Goal: Task Accomplishment & Management: Complete application form

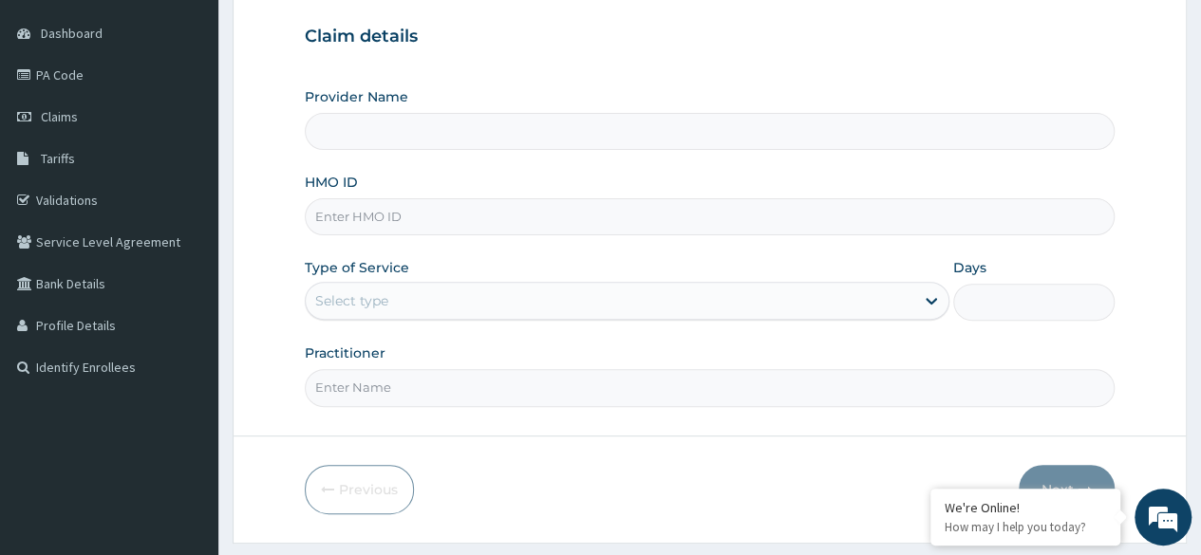
scroll to position [212, 0]
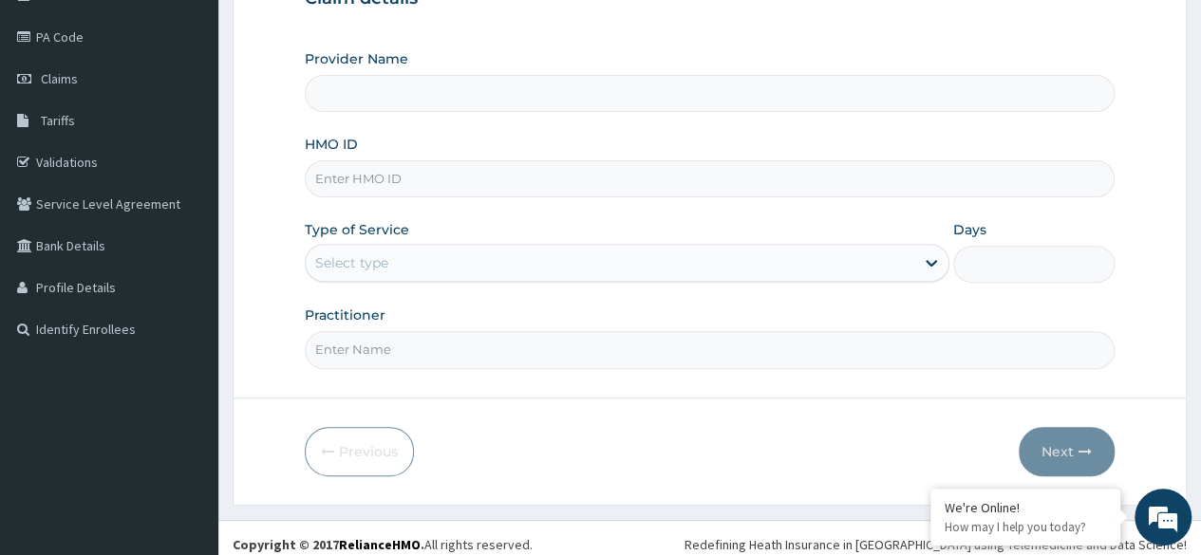
type input "Reliance Family Clinics (RFC)- Ejigbo"
click at [492, 175] on input "HMO ID" at bounding box center [710, 178] width 810 height 37
paste input "SRH/10074/A"
type input "SRH/10074/A"
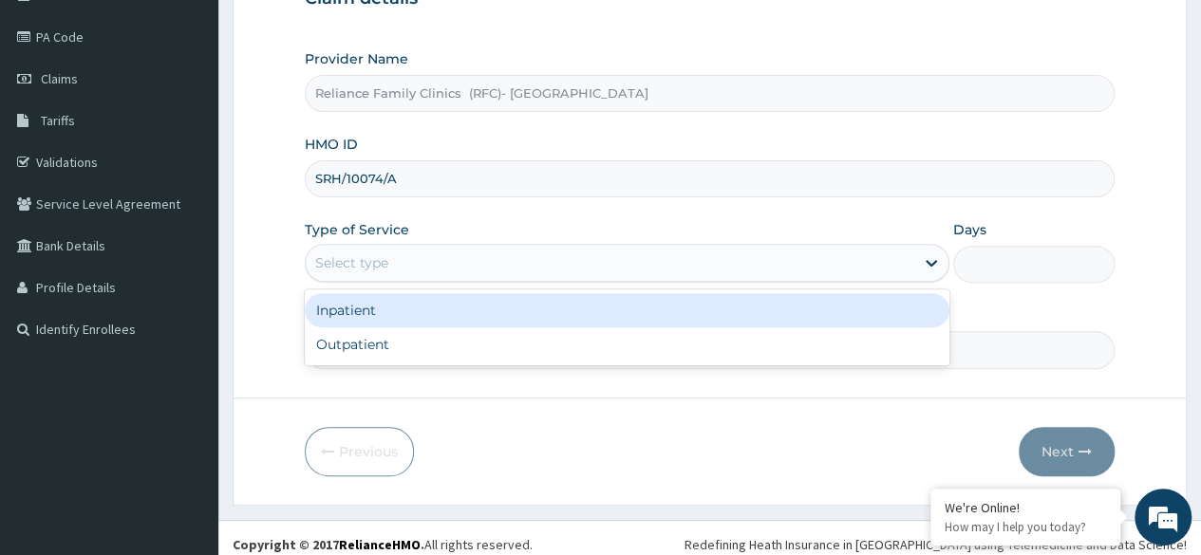
click at [466, 279] on div "Select type" at bounding box center [627, 263] width 645 height 38
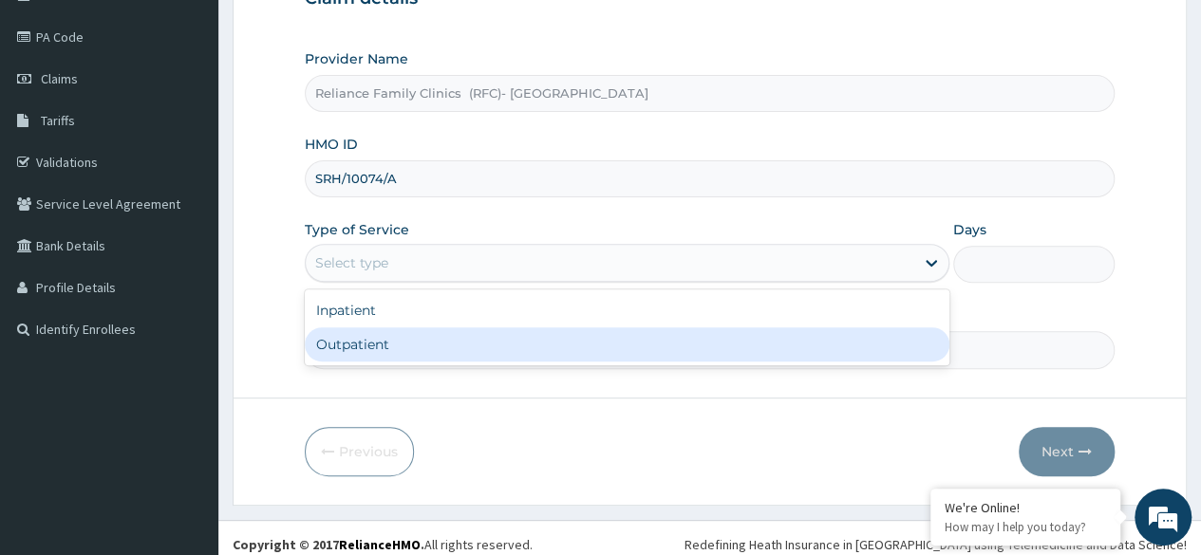
click at [470, 329] on div "Outpatient" at bounding box center [627, 345] width 645 height 34
type input "1"
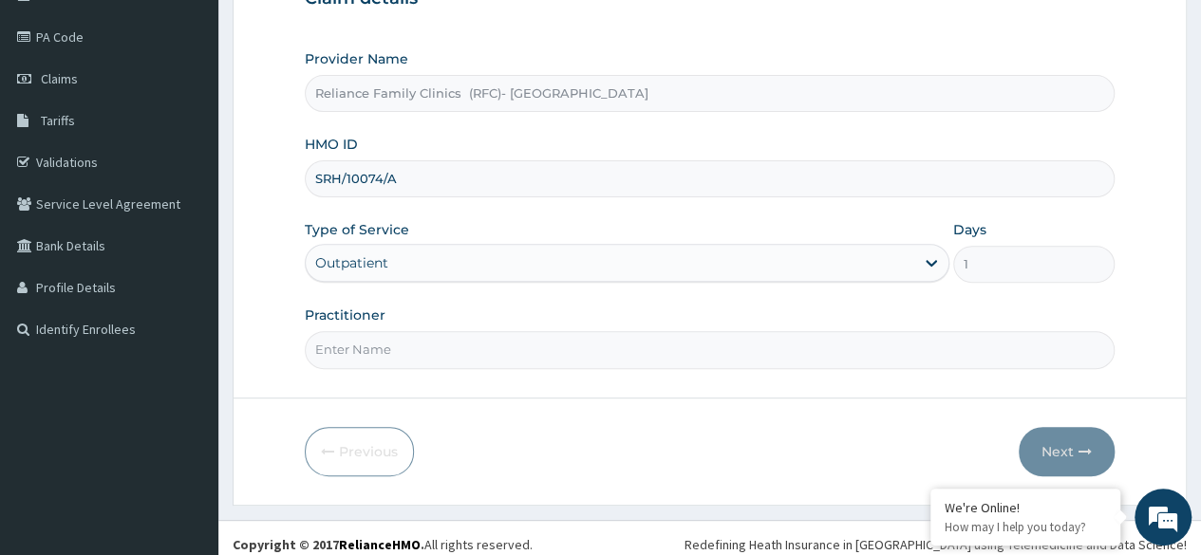
click at [470, 331] on input "Practitioner" at bounding box center [710, 349] width 810 height 37
type input "Dr Owulu"
click at [1040, 434] on button "Next" at bounding box center [1067, 451] width 96 height 49
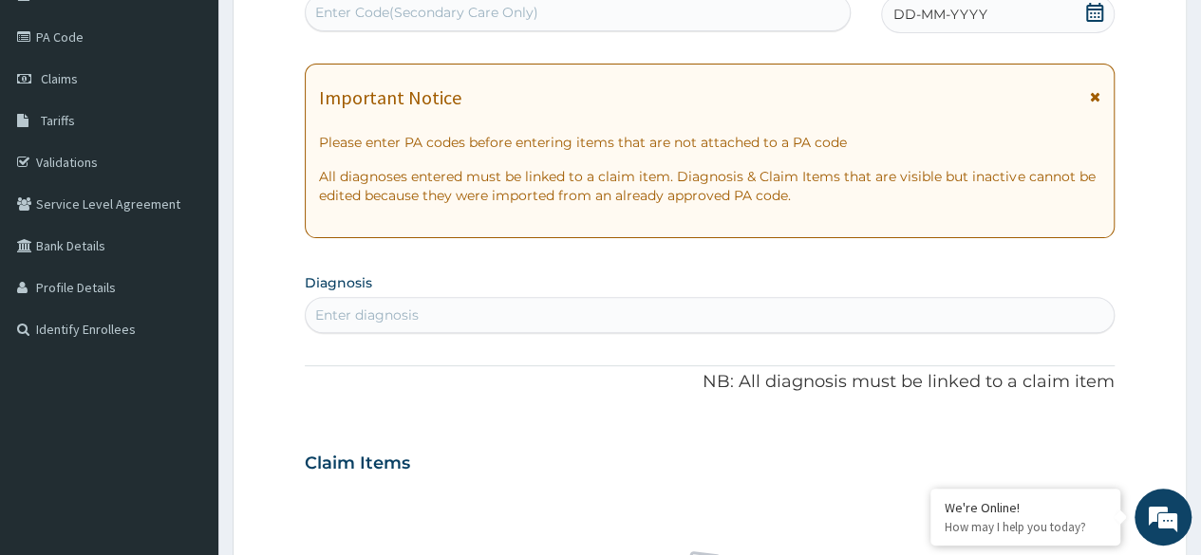
click at [1097, 10] on icon at bounding box center [1094, 12] width 19 height 19
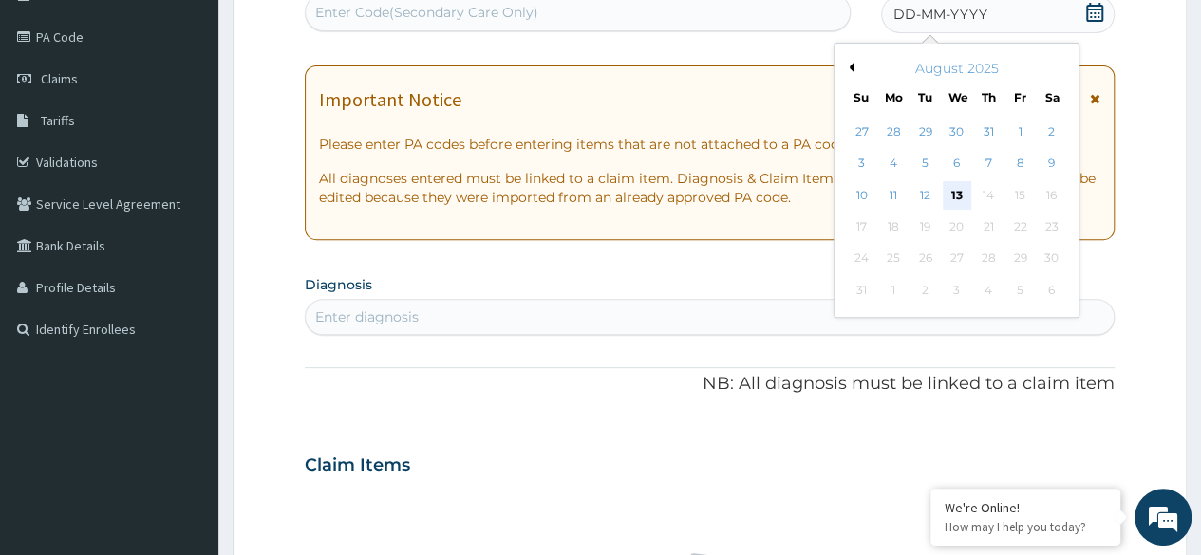
click at [950, 204] on div "13" at bounding box center [956, 195] width 28 height 28
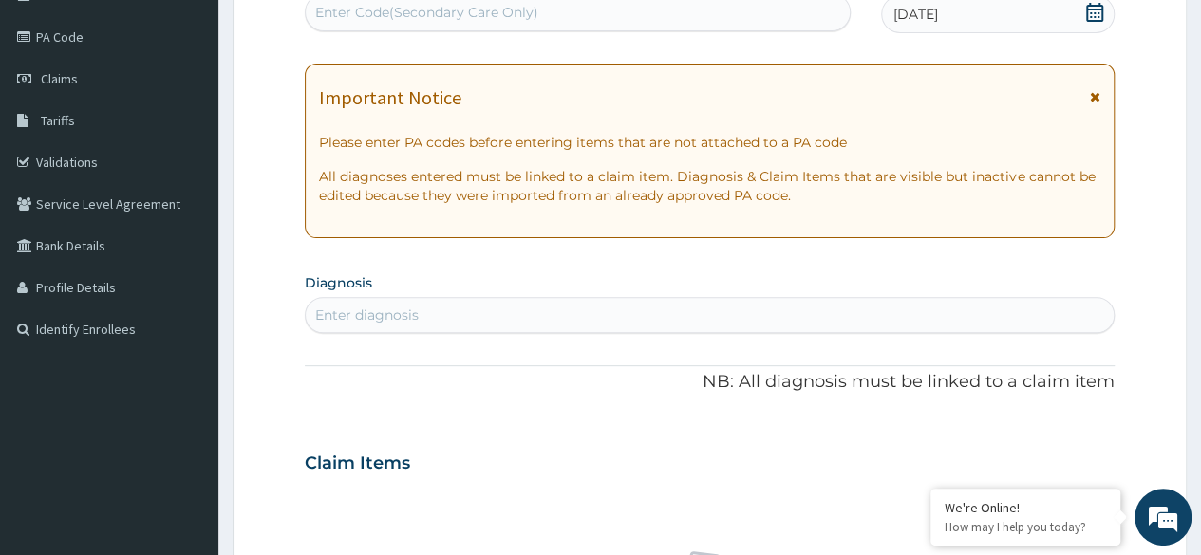
click at [642, 304] on div "Enter diagnosis" at bounding box center [710, 315] width 808 height 30
click at [411, 297] on div "u u" at bounding box center [710, 315] width 810 height 36
type input "u"
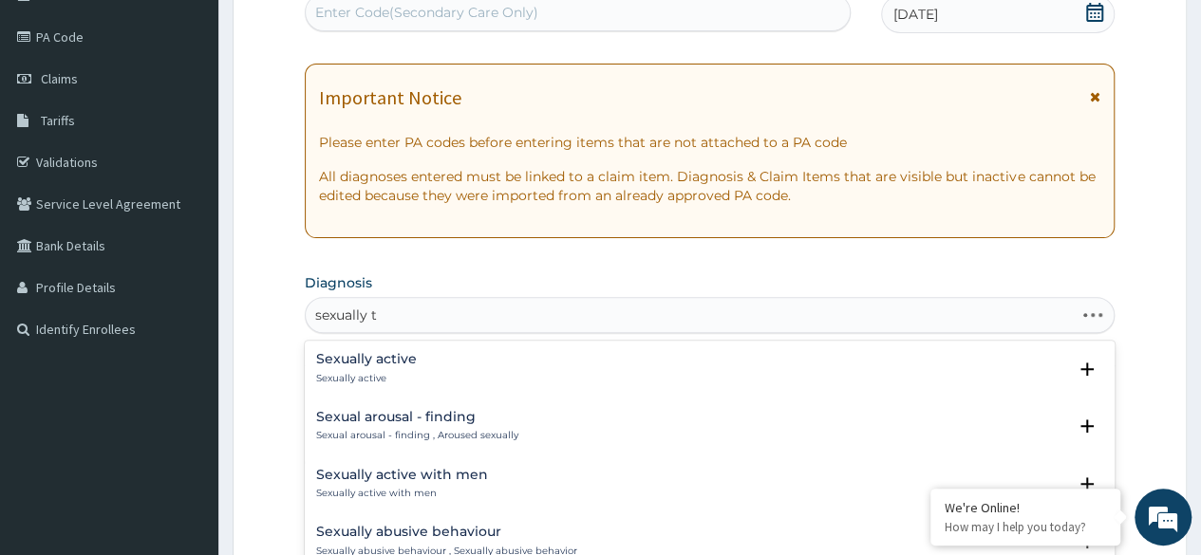
type input "sexually tr"
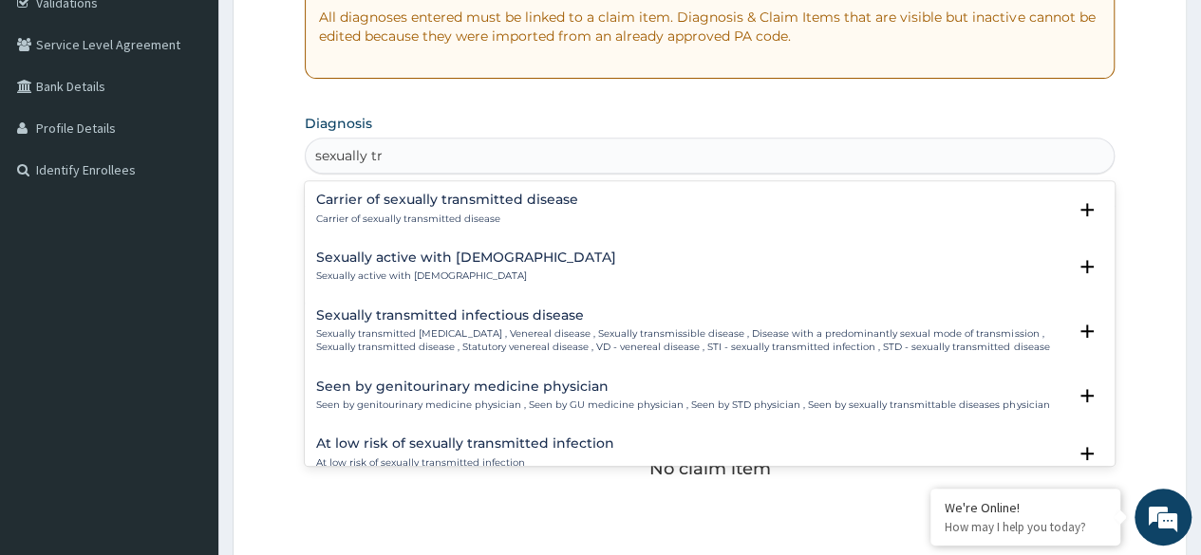
scroll to position [384, 0]
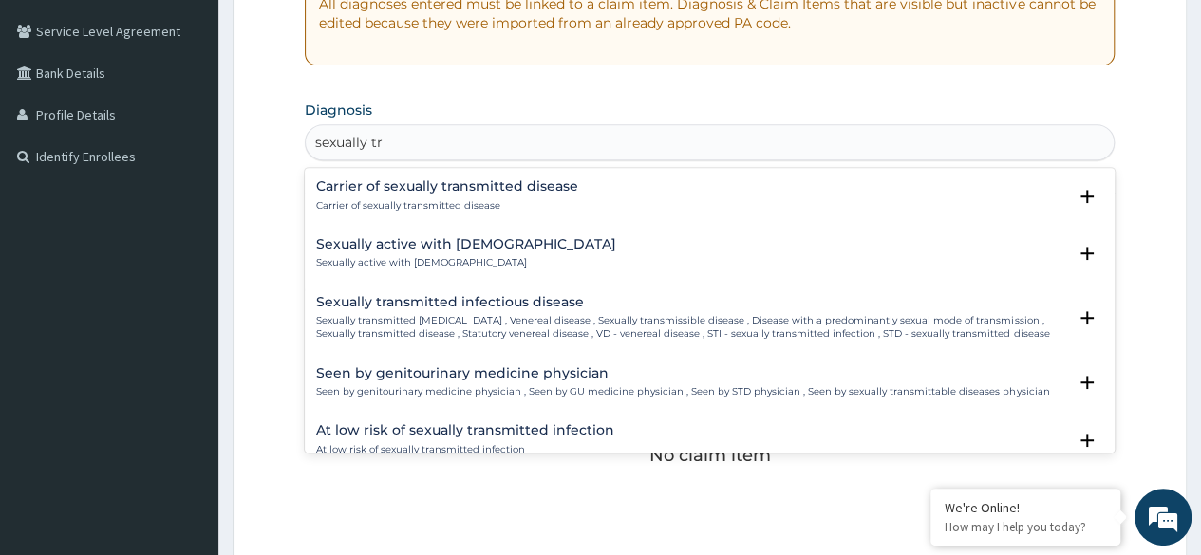
click at [509, 304] on h4 "Sexually transmitted infectious disease" at bounding box center [691, 302] width 750 height 14
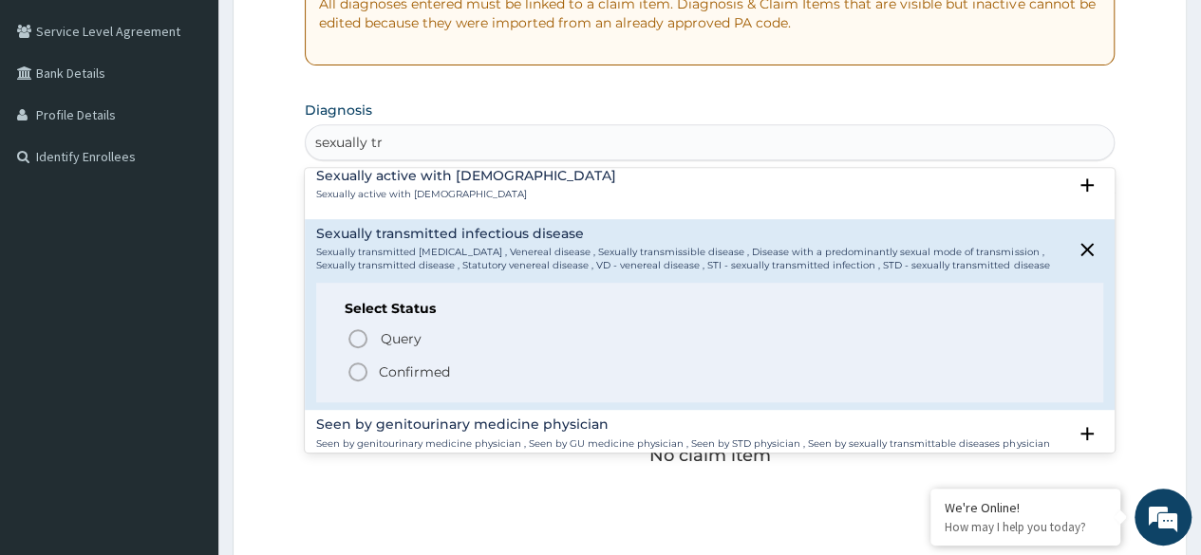
scroll to position [71, 0]
drag, startPoint x: 405, startPoint y: 338, endPoint x: 408, endPoint y: 373, distance: 35.2
click at [408, 373] on div "Query Query covers suspected (?), Keep in view (kiv), Ruled out (r/o) Confirmed" at bounding box center [710, 352] width 730 height 58
click at [408, 365] on p "Confirmed" at bounding box center [414, 369] width 71 height 19
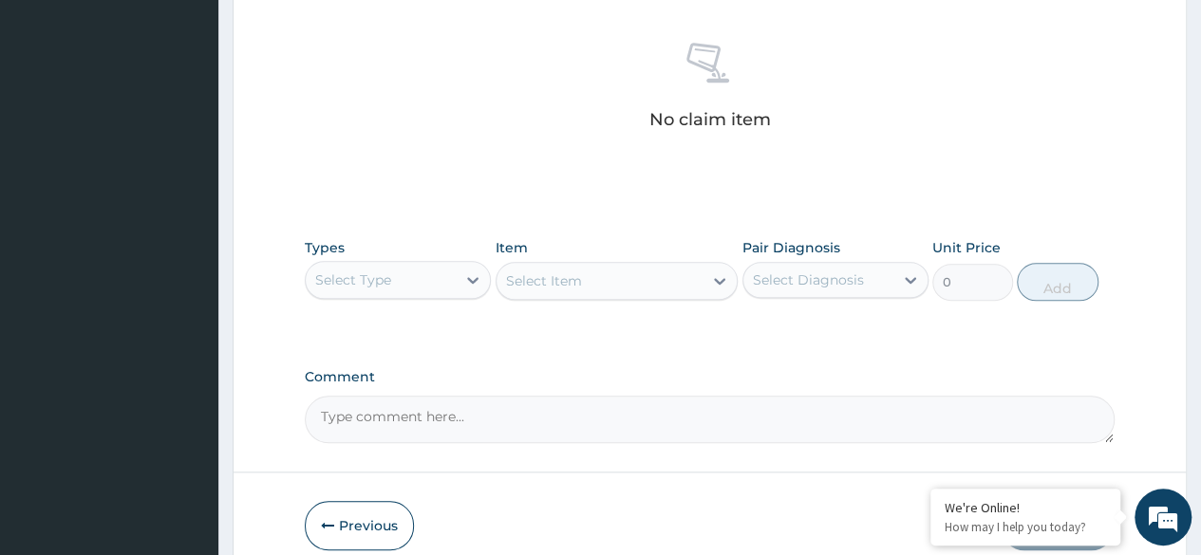
scroll to position [727, 0]
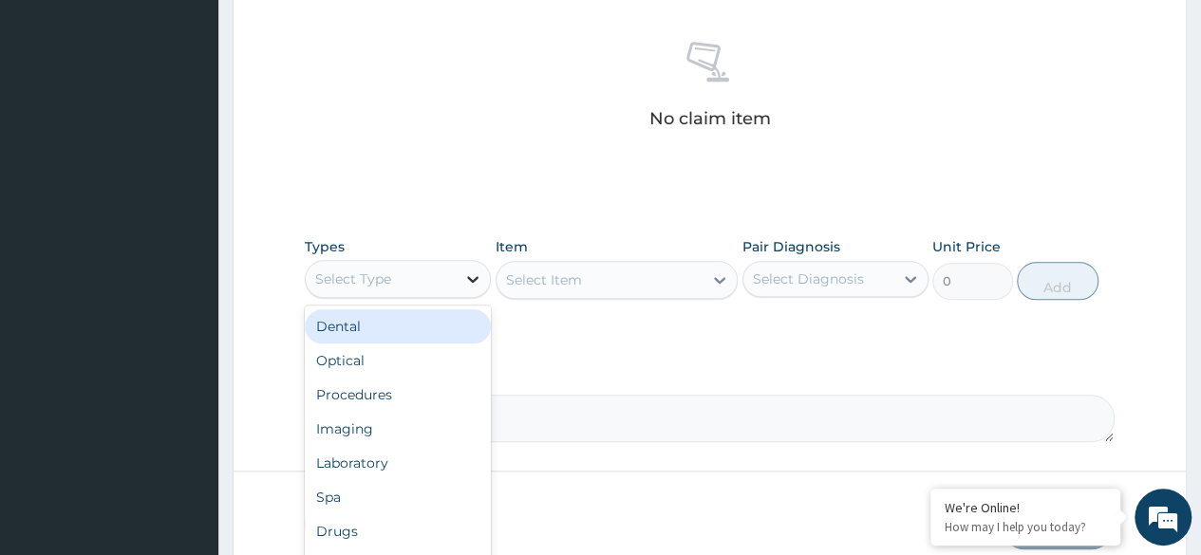
click at [464, 270] on icon at bounding box center [472, 279] width 19 height 19
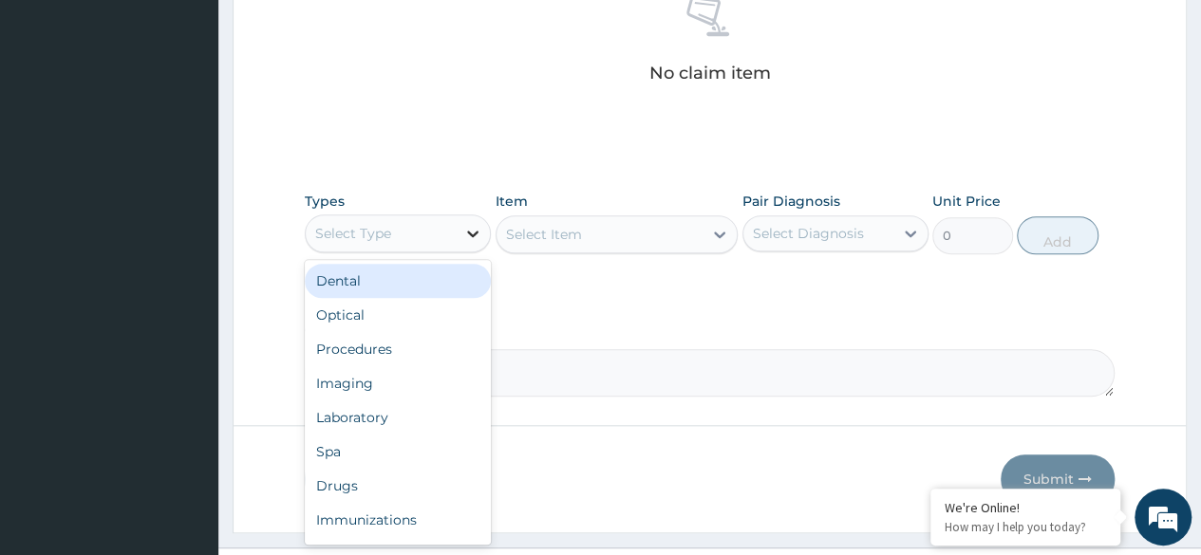
scroll to position [810, 0]
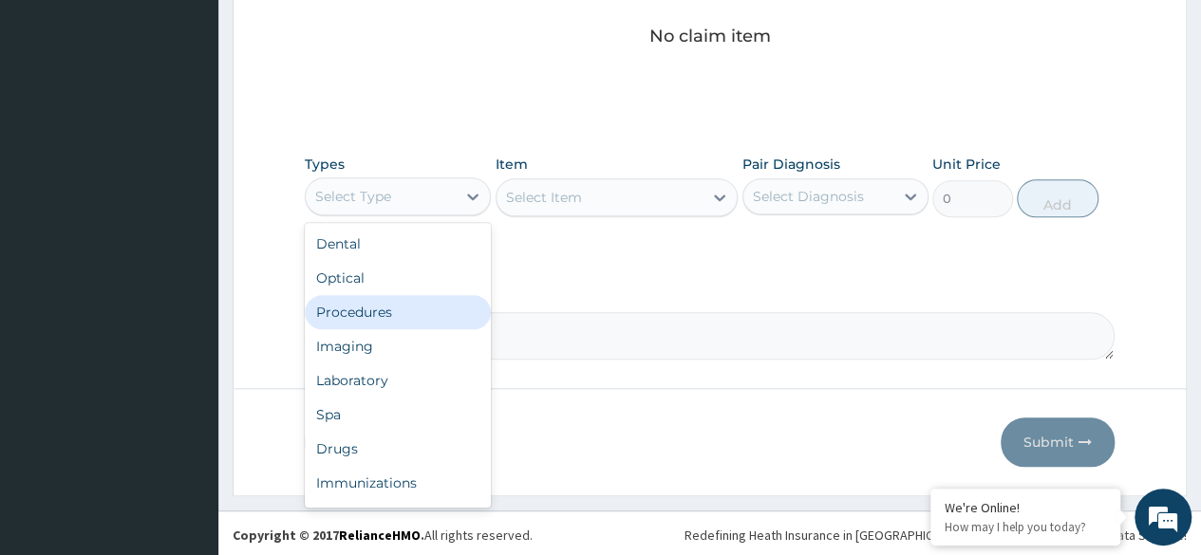
click at [373, 302] on div "Procedures" at bounding box center [398, 312] width 186 height 34
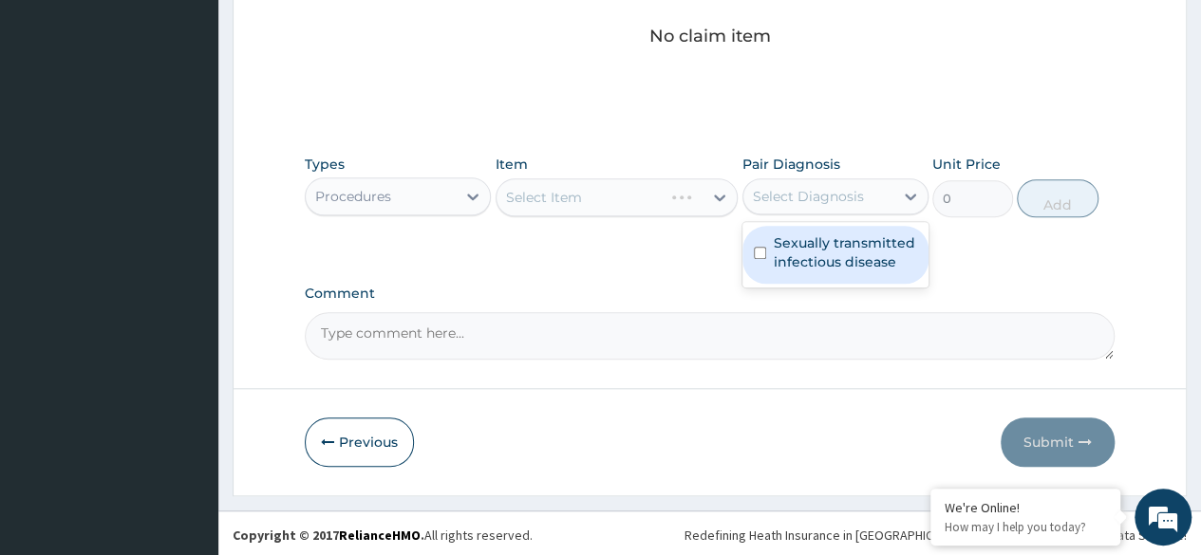
click at [828, 212] on div "Select Diagnosis" at bounding box center [835, 196] width 186 height 36
click at [818, 252] on label "Sexually transmitted infectious disease" at bounding box center [845, 253] width 143 height 38
checkbox input "true"
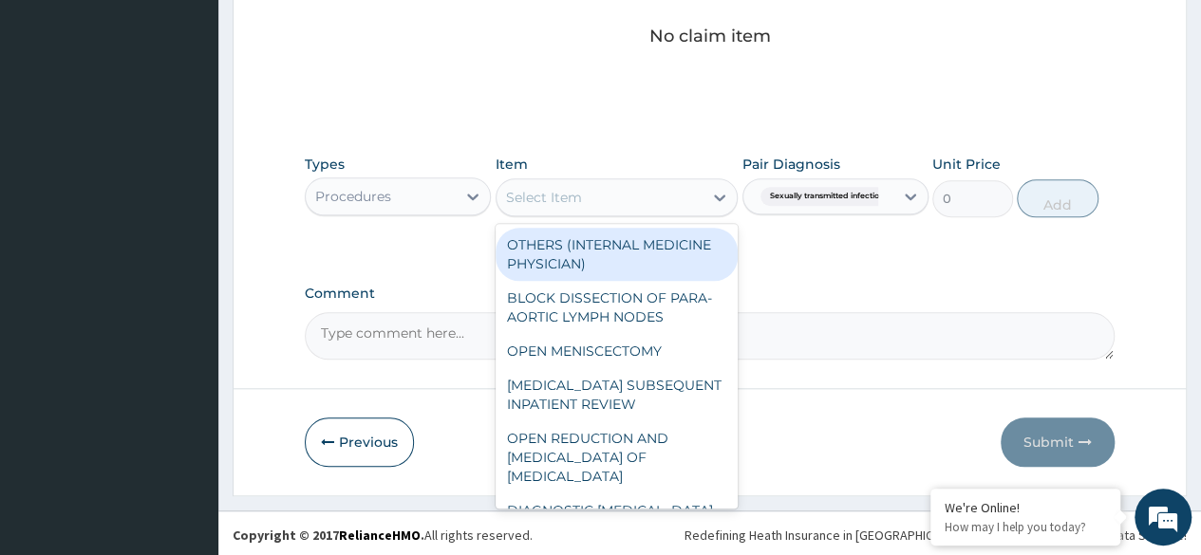
click at [633, 210] on div "Select Item" at bounding box center [599, 197] width 207 height 30
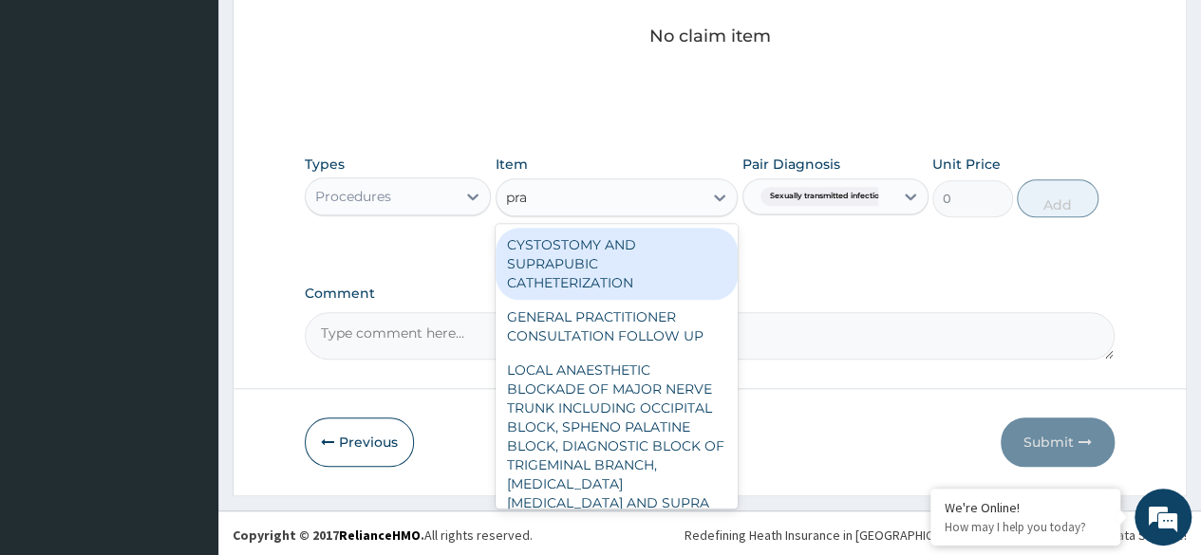
type input "prac"
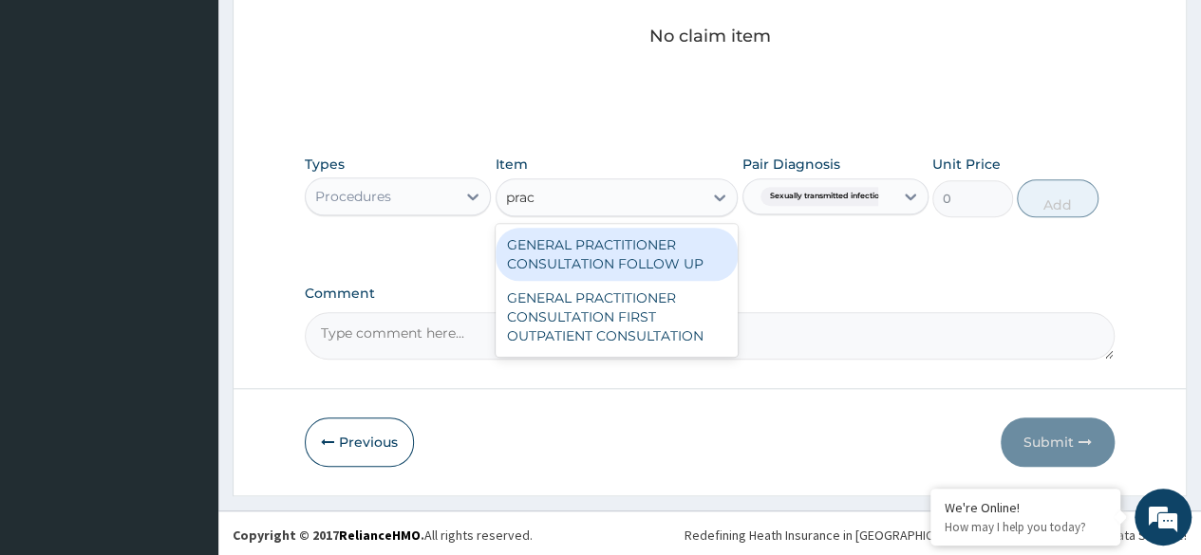
click at [649, 237] on div "GENERAL PRACTITIONER CONSULTATION FOLLOW UP" at bounding box center [617, 254] width 243 height 53
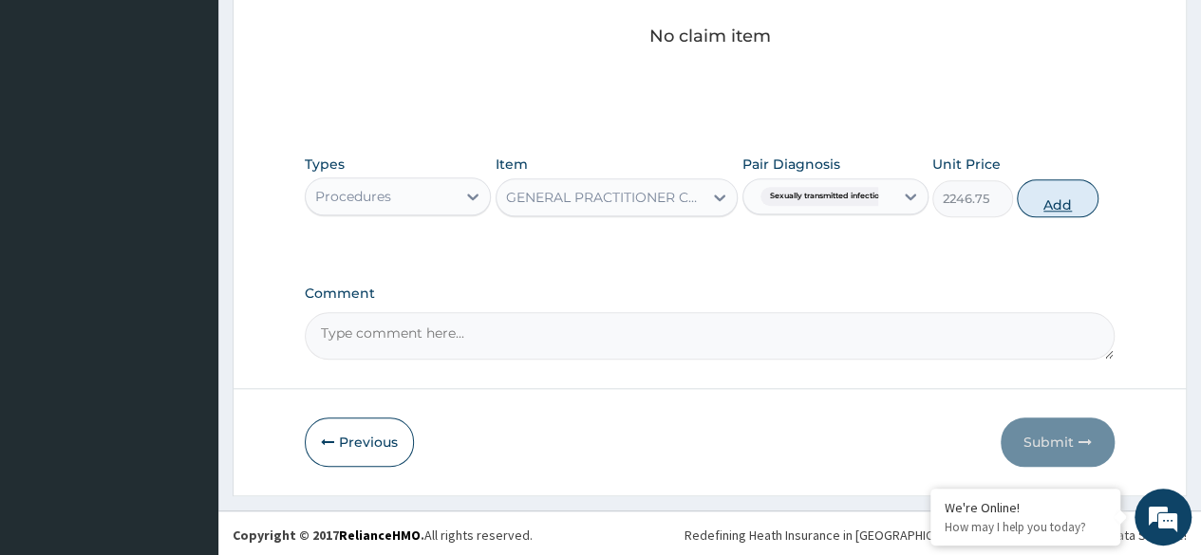
click at [1069, 193] on button "Add" at bounding box center [1057, 198] width 81 height 38
type input "0"
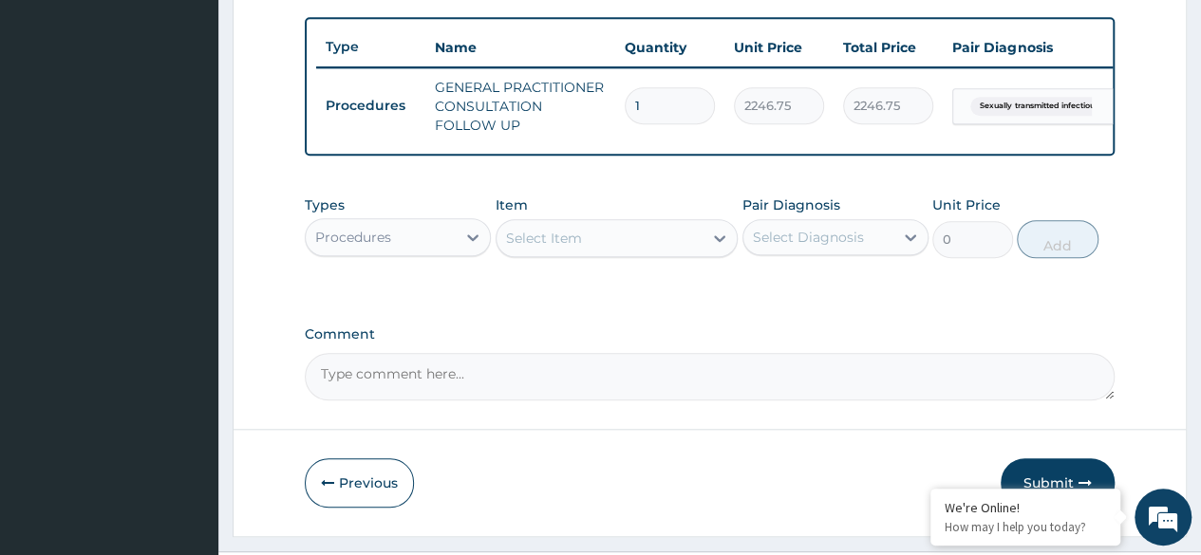
scroll to position [744, 0]
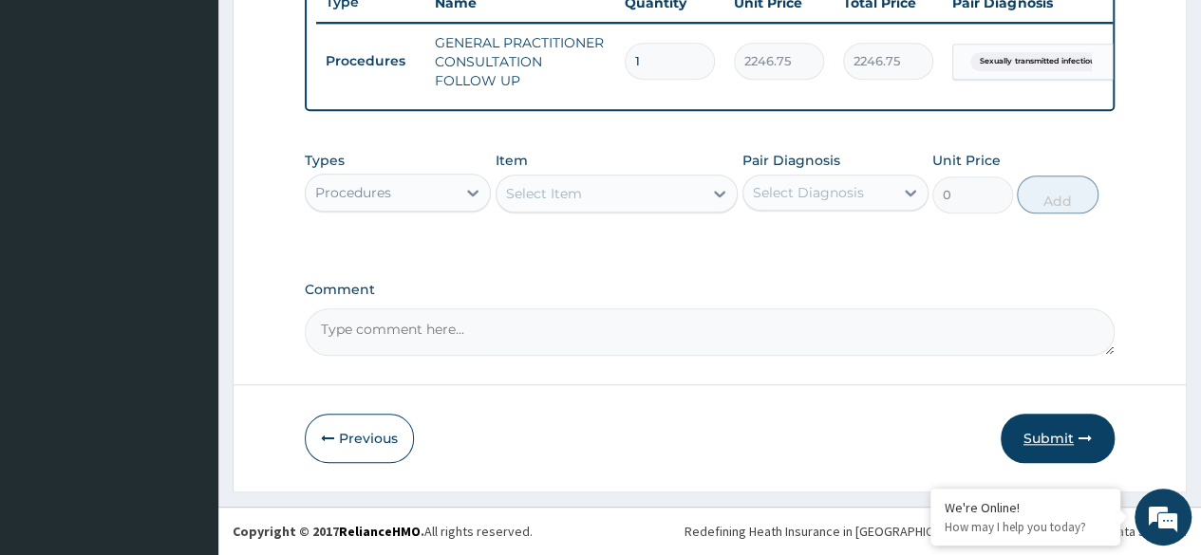
click at [1027, 445] on button "Submit" at bounding box center [1058, 438] width 114 height 49
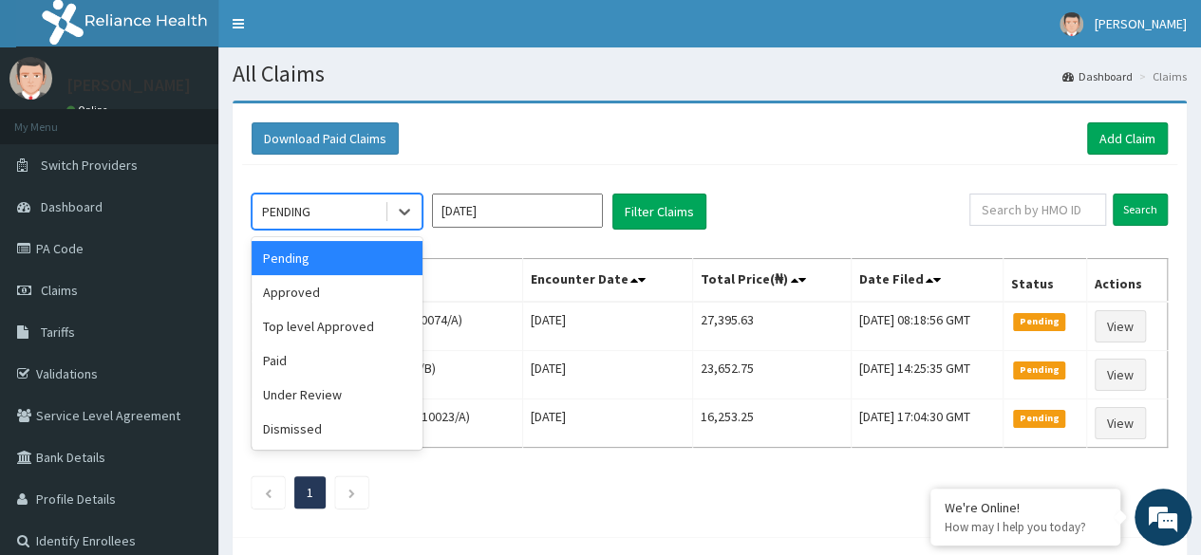
click at [349, 204] on div "PENDING" at bounding box center [319, 212] width 132 height 30
click at [355, 280] on div "Approved" at bounding box center [337, 292] width 171 height 34
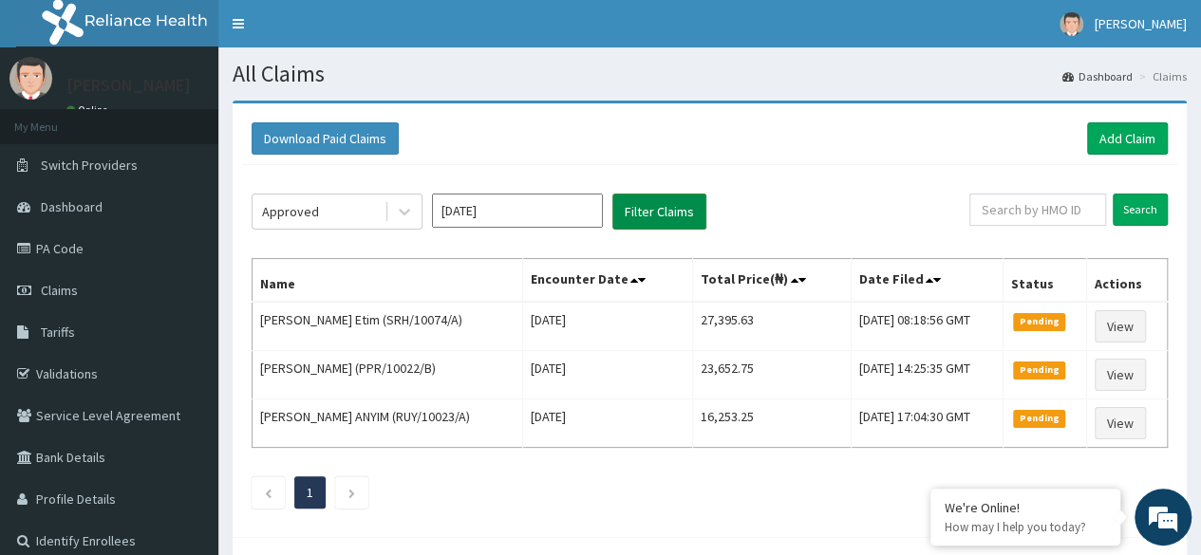
click at [657, 213] on button "Filter Claims" at bounding box center [659, 212] width 94 height 36
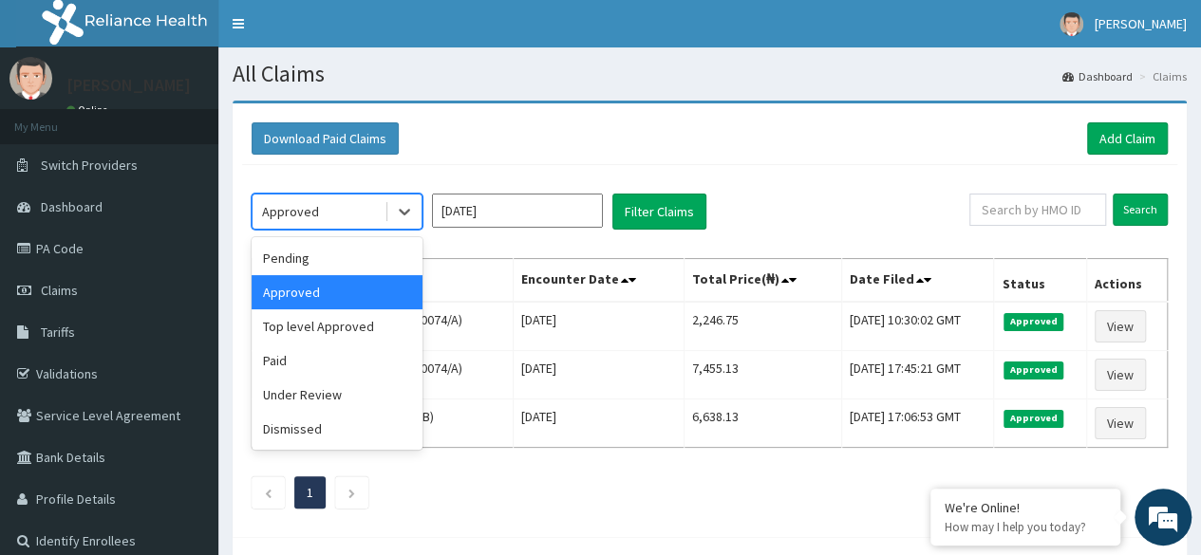
click at [368, 219] on div "Approved" at bounding box center [319, 212] width 132 height 30
click at [356, 262] on div "Pending" at bounding box center [337, 258] width 171 height 34
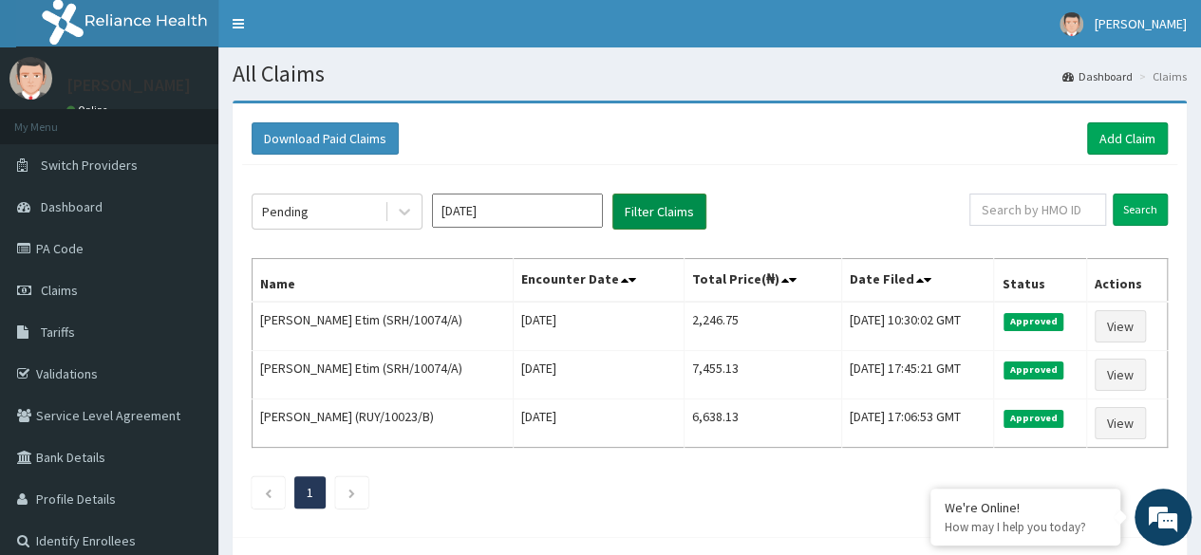
click at [655, 211] on button "Filter Claims" at bounding box center [659, 212] width 94 height 36
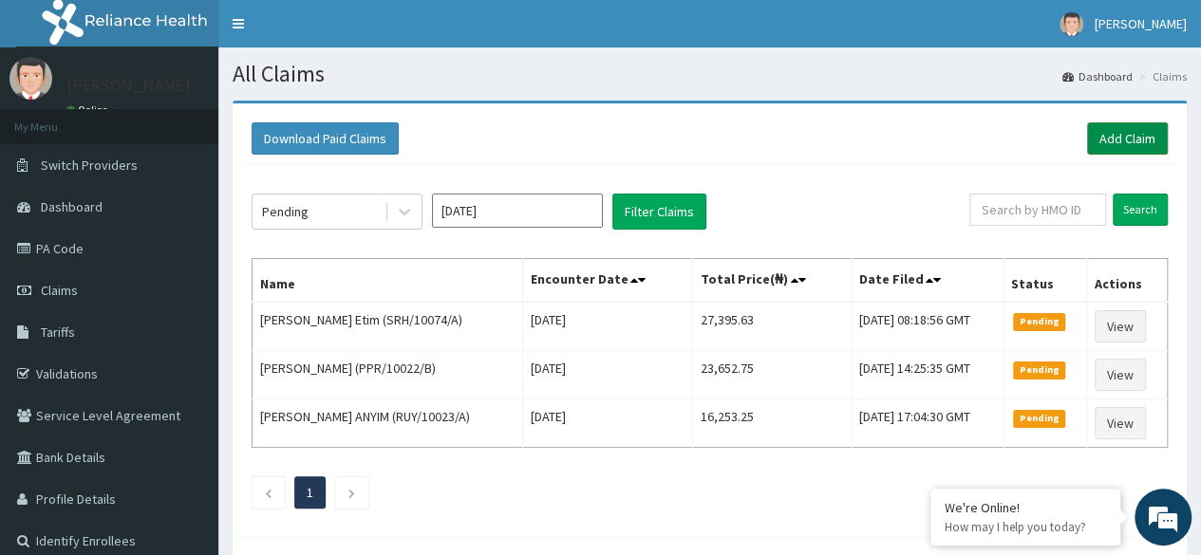
click at [1126, 144] on link "Add Claim" at bounding box center [1127, 138] width 81 height 32
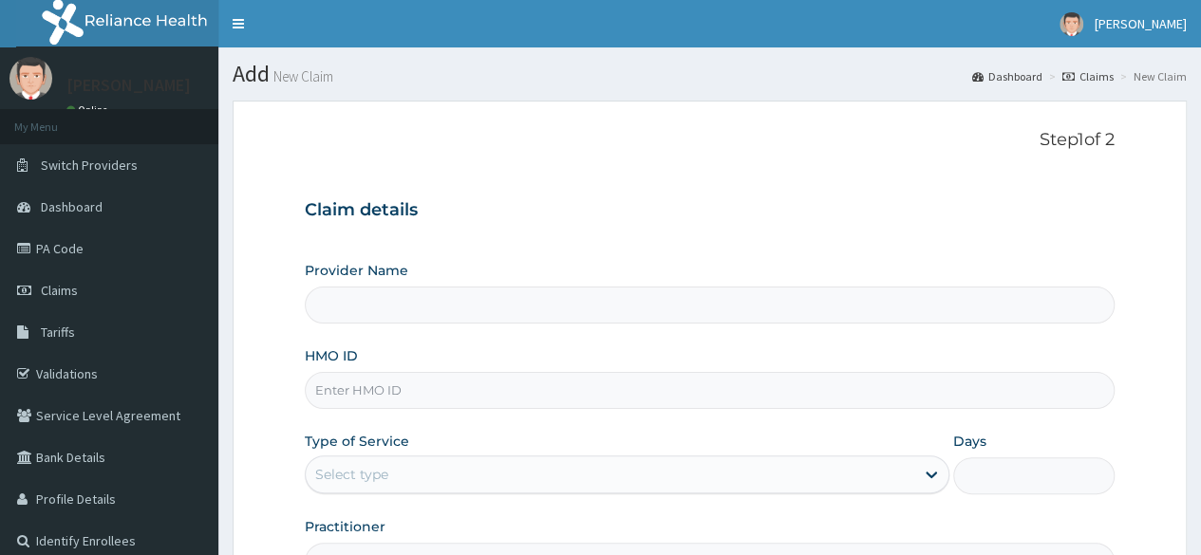
scroll to position [220, 0]
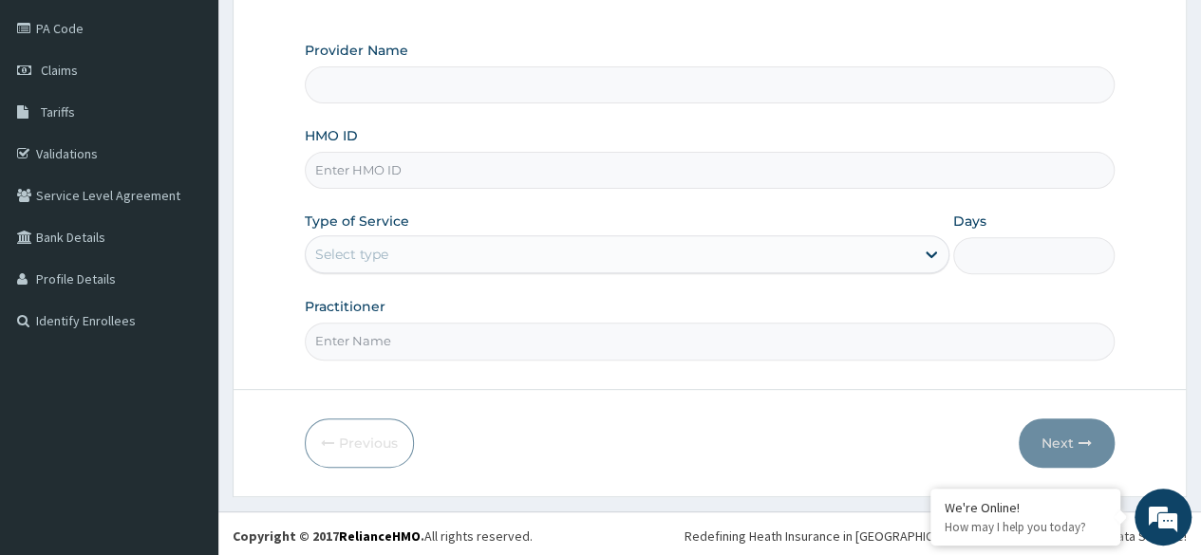
type input "Reliance Family Clinics (RFC)- [GEOGRAPHIC_DATA]"
click at [666, 183] on input "HMO ID" at bounding box center [710, 170] width 810 height 37
paste input "TGA/10014/A"
type input "TGA/10014/A"
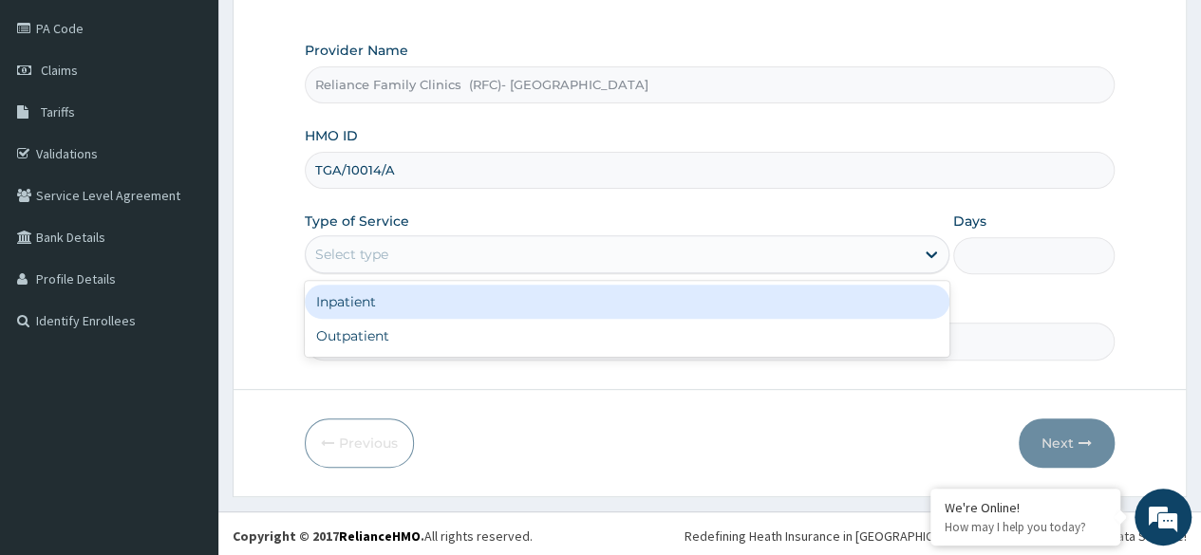
click at [550, 253] on div "Select type" at bounding box center [610, 254] width 608 height 30
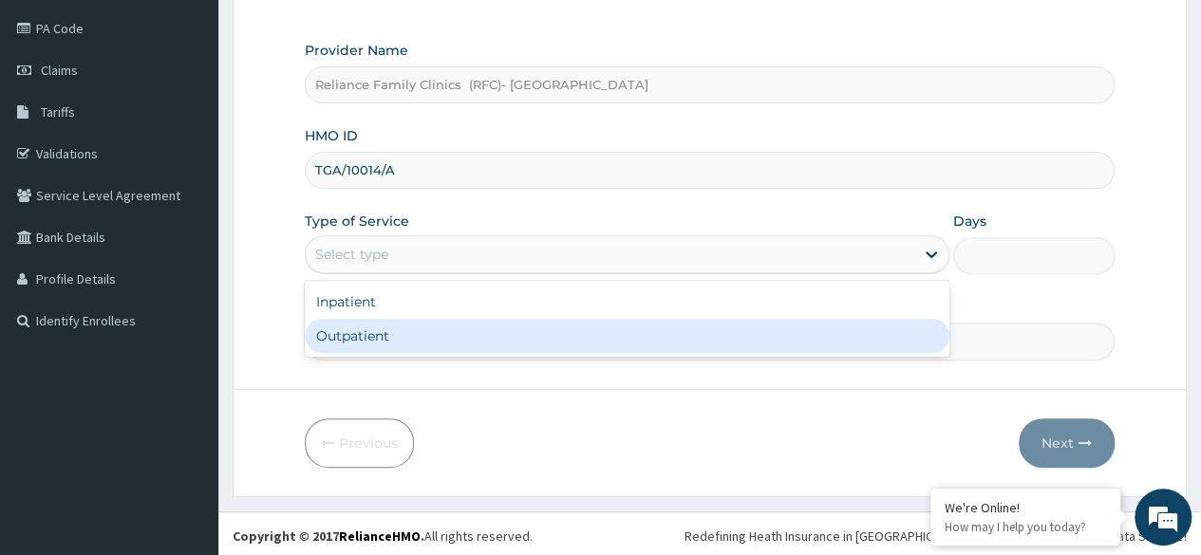
click at [546, 341] on div "Outpatient" at bounding box center [627, 336] width 645 height 34
type input "1"
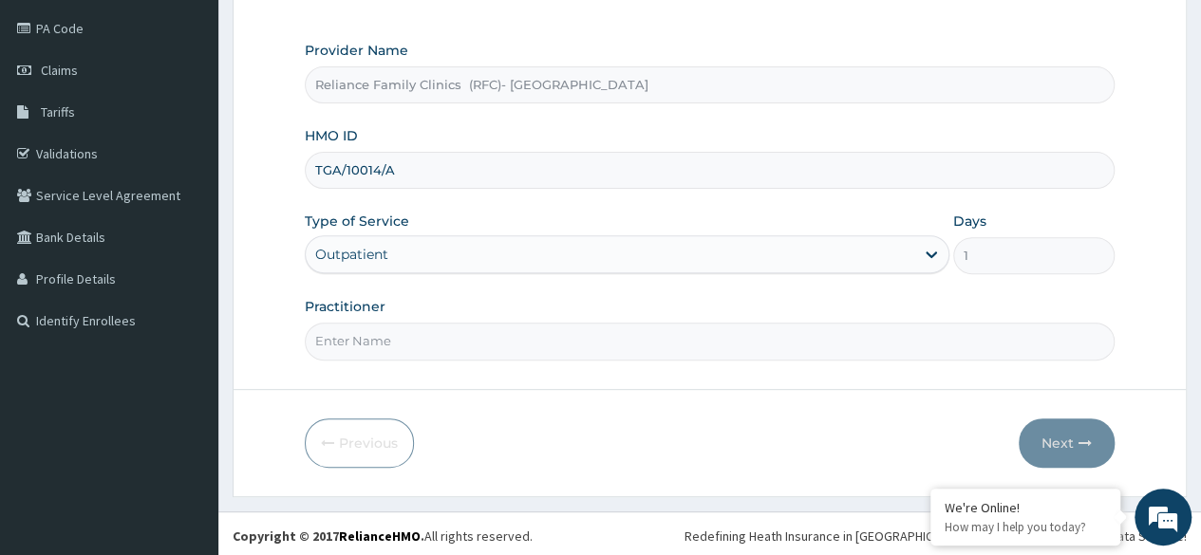
click at [546, 341] on input "Practitioner" at bounding box center [710, 341] width 810 height 37
type input "Dr [PERSON_NAME]"
click at [1063, 460] on button "Next" at bounding box center [1067, 443] width 96 height 49
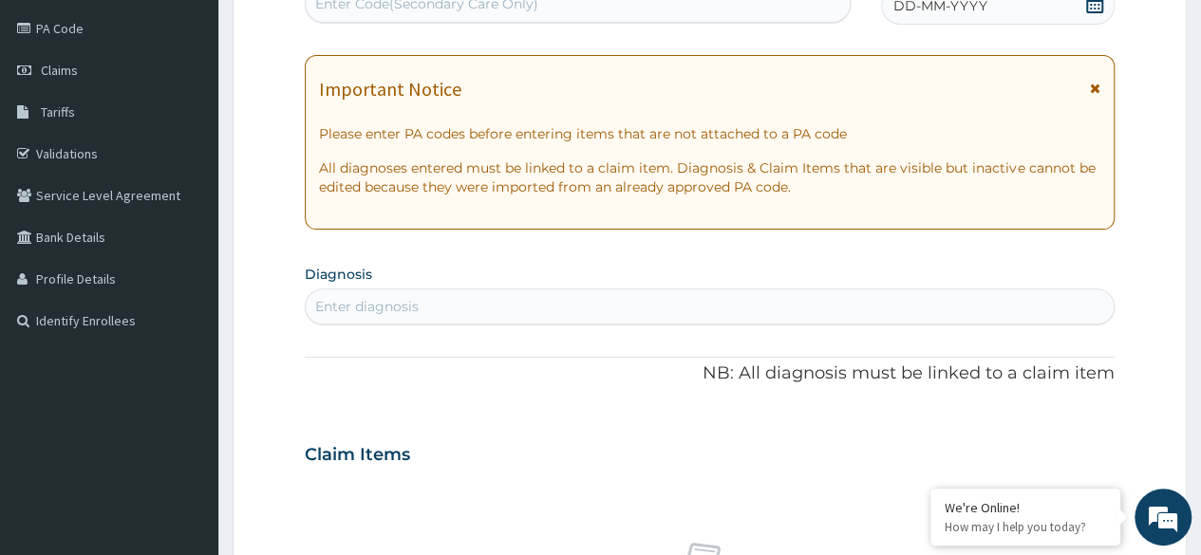
scroll to position [0, 0]
click at [1101, 7] on icon at bounding box center [1094, 3] width 19 height 19
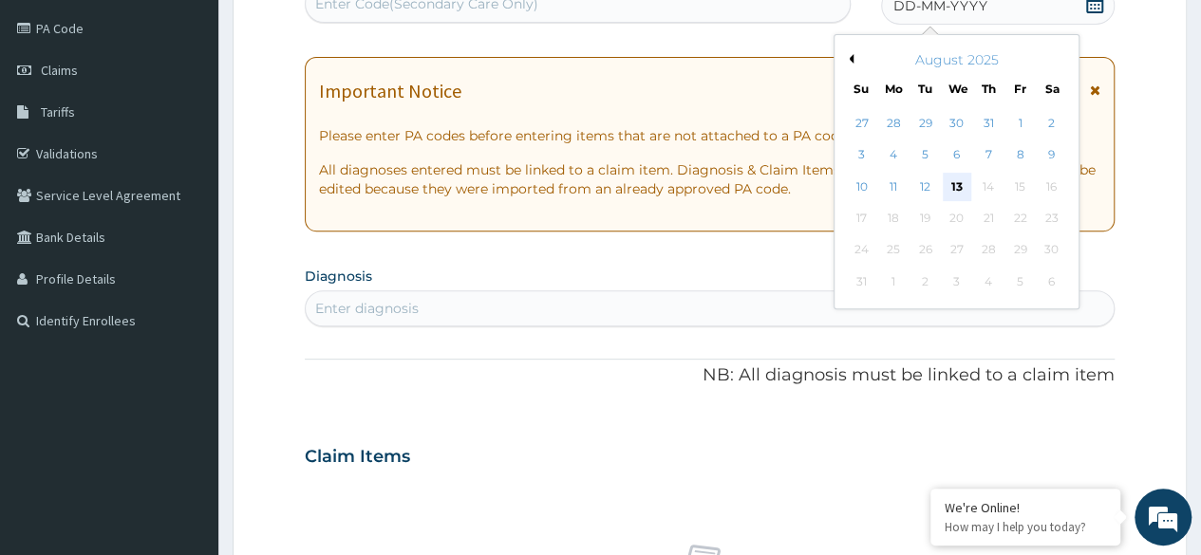
click at [961, 195] on div "13" at bounding box center [956, 187] width 28 height 28
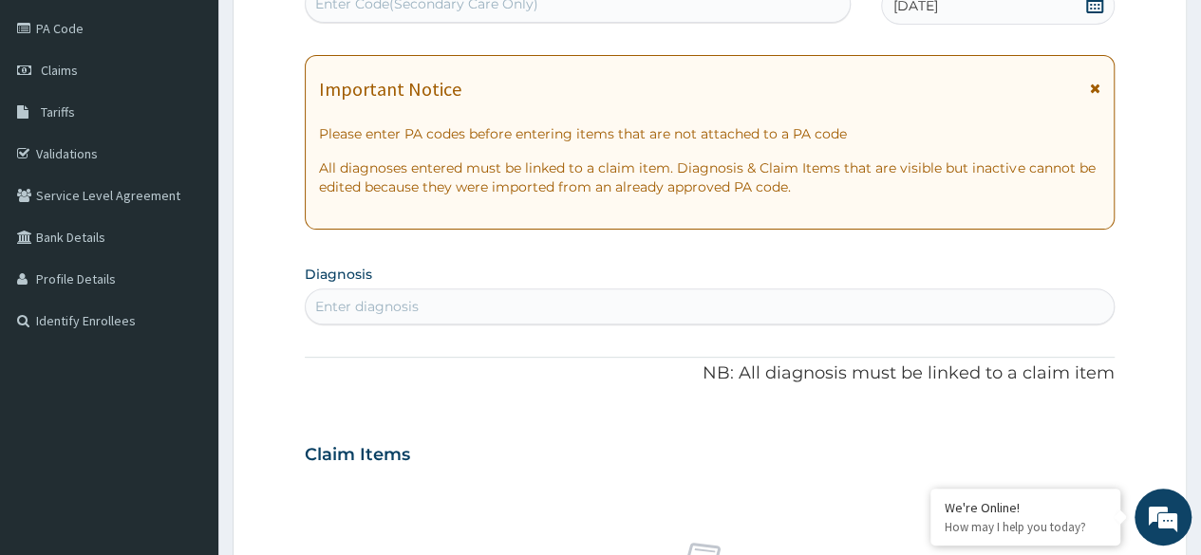
click at [631, 296] on div "Enter diagnosis" at bounding box center [710, 306] width 808 height 30
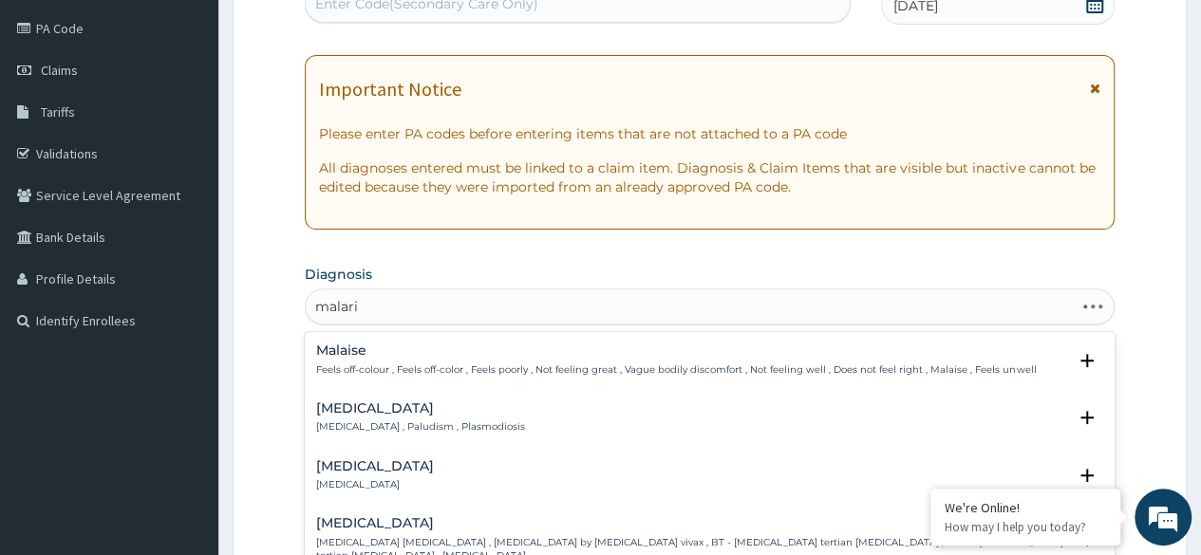
type input "[MEDICAL_DATA]"
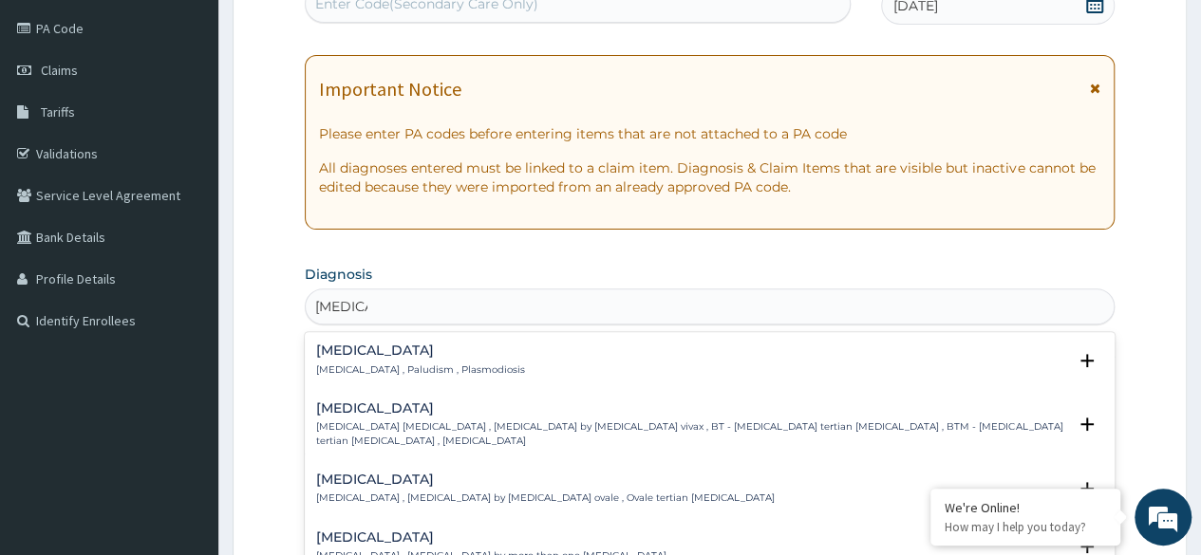
click at [486, 346] on div "[MEDICAL_DATA] [MEDICAL_DATA] , Paludism , Plasmodiosis" at bounding box center [709, 360] width 787 height 33
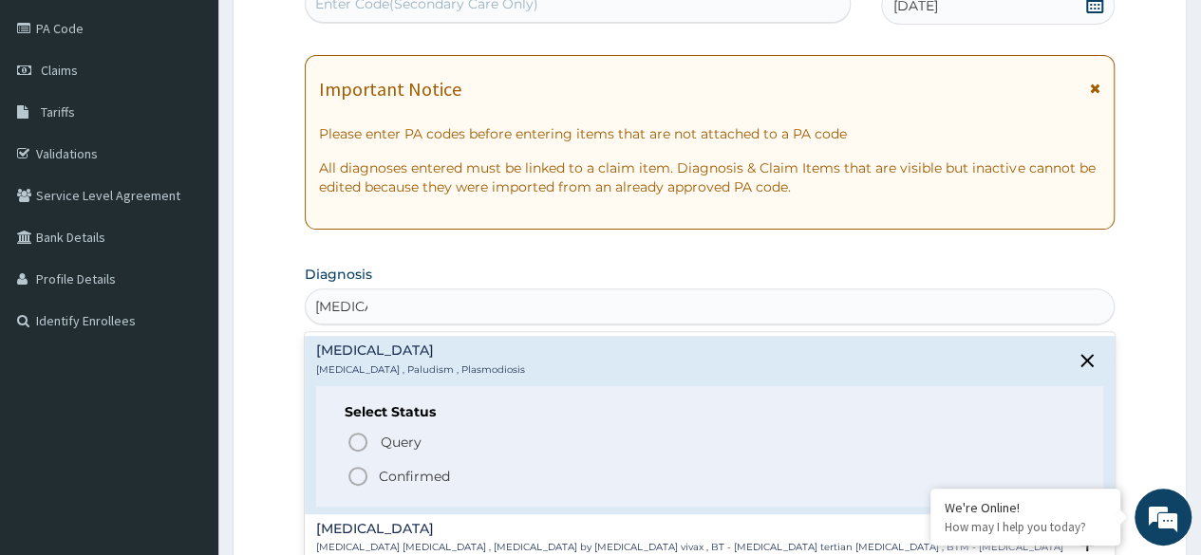
click at [423, 476] on p "Confirmed" at bounding box center [414, 476] width 71 height 19
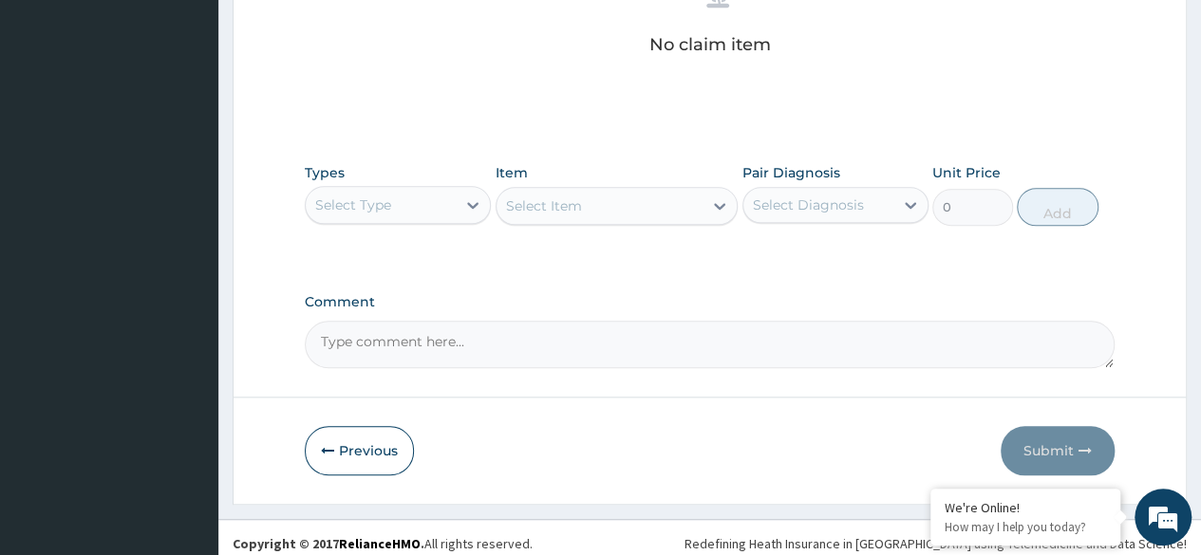
scroll to position [810, 0]
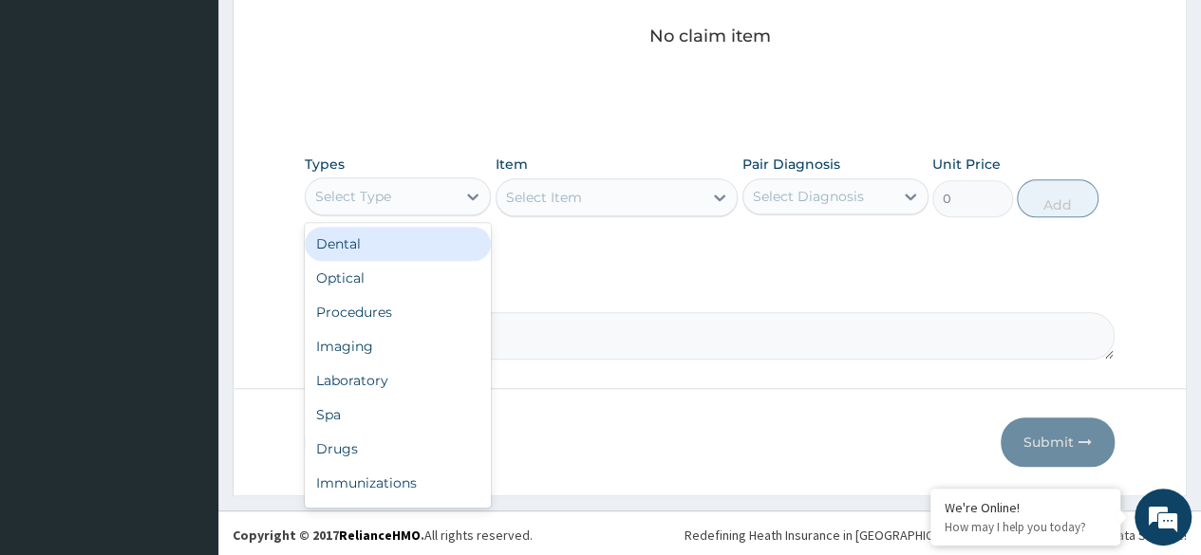
click at [426, 206] on div "Select Type" at bounding box center [381, 196] width 150 height 30
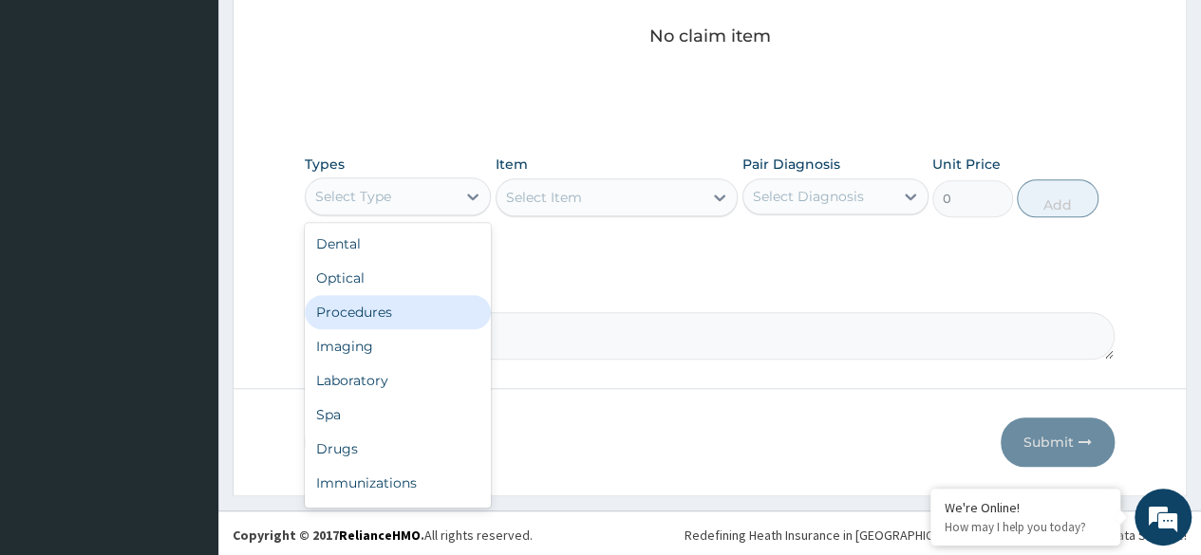
click at [432, 302] on div "Procedures" at bounding box center [398, 312] width 186 height 34
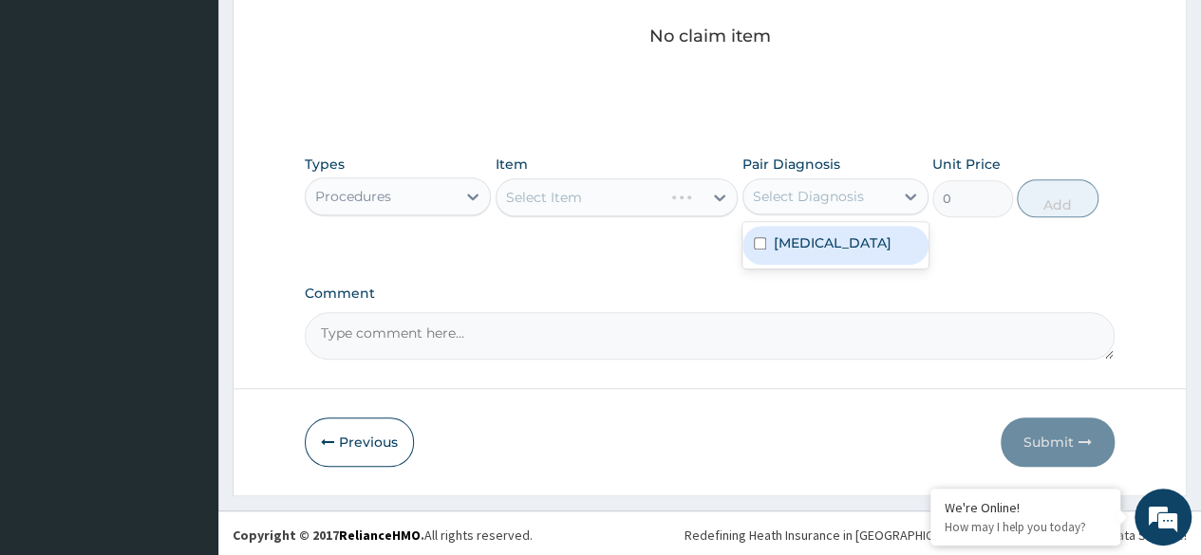
click at [814, 196] on div "Select Diagnosis" at bounding box center [808, 196] width 111 height 19
click at [815, 227] on div "[MEDICAL_DATA]" at bounding box center [835, 245] width 186 height 39
checkbox input "true"
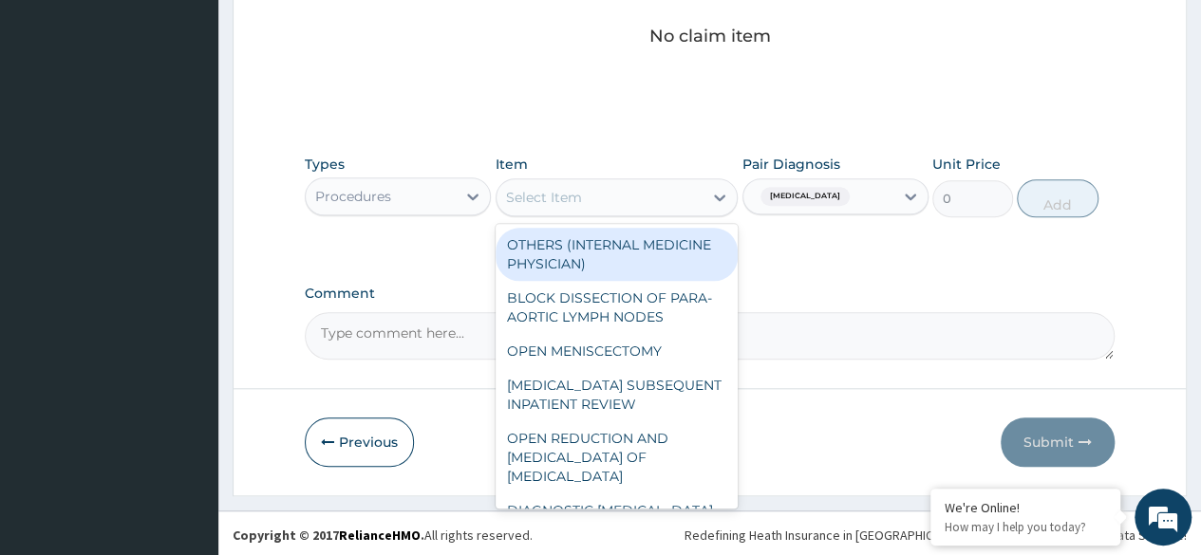
click at [680, 212] on div "Select Item" at bounding box center [617, 197] width 243 height 38
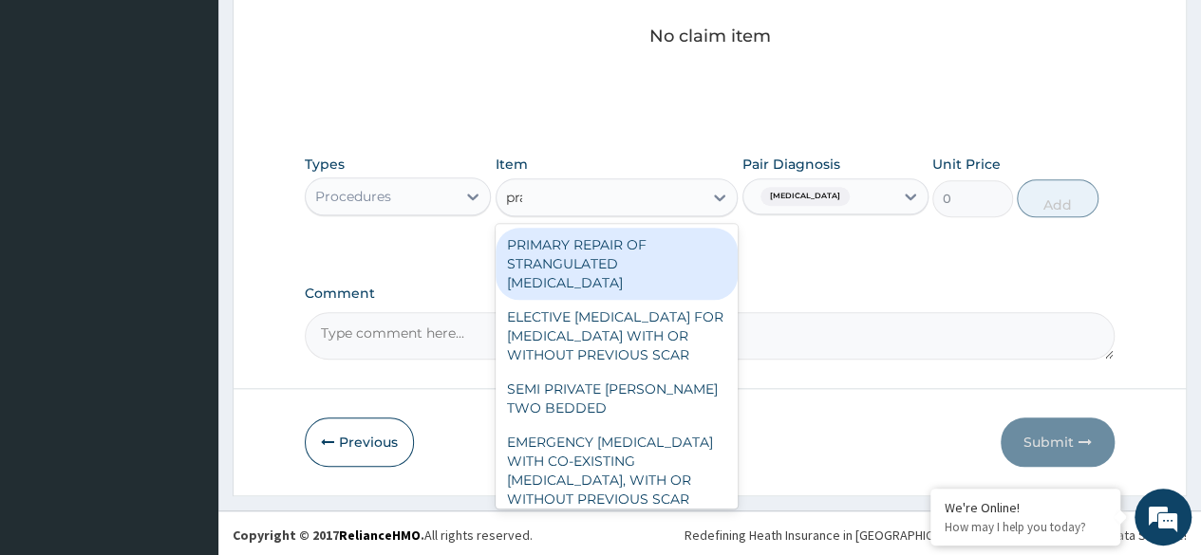
type input "prac"
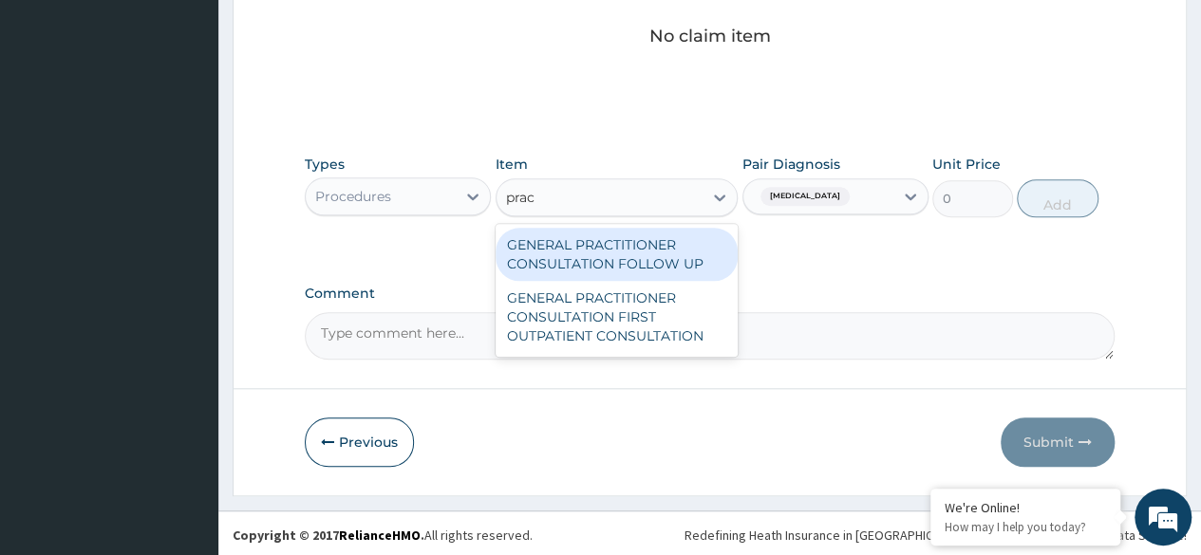
click at [654, 247] on div "GENERAL PRACTITIONER CONSULTATION FOLLOW UP" at bounding box center [617, 254] width 243 height 53
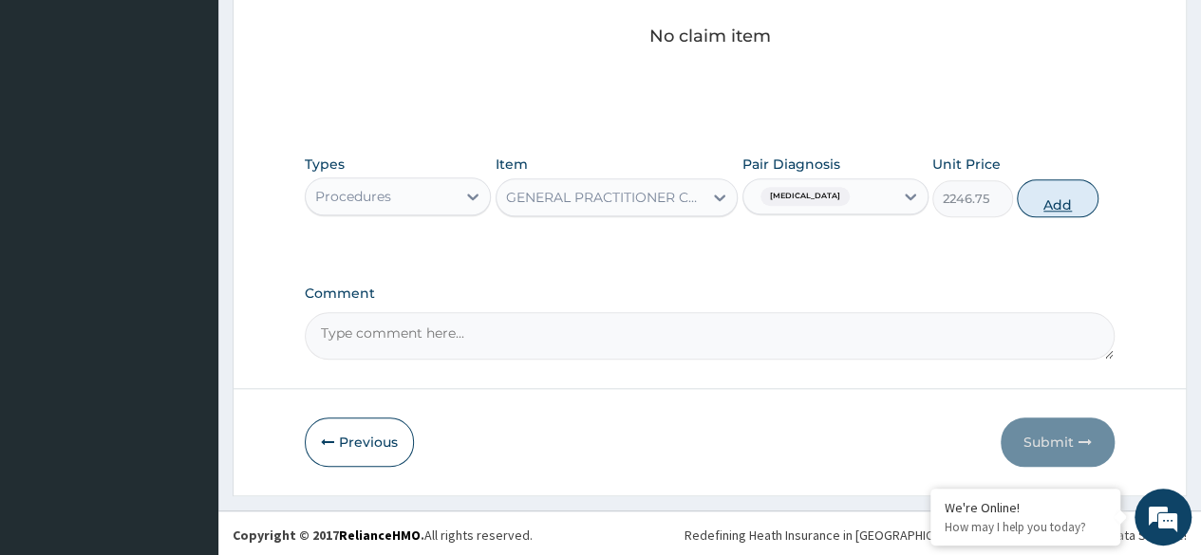
click at [1042, 194] on button "Add" at bounding box center [1057, 198] width 81 height 38
type input "0"
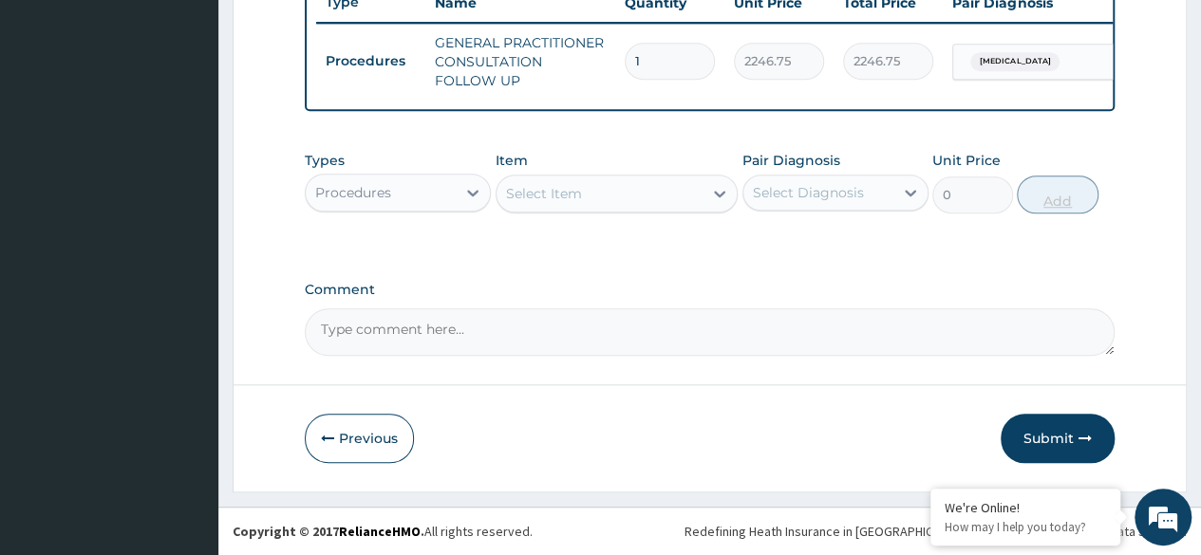
scroll to position [744, 0]
click at [1047, 437] on button "Submit" at bounding box center [1058, 438] width 114 height 49
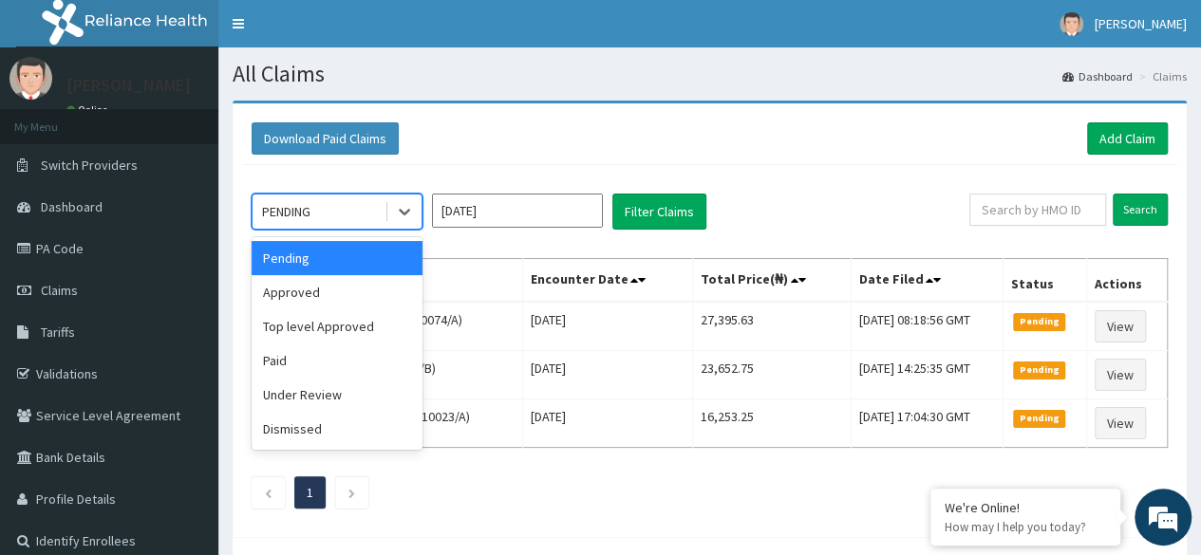
click at [370, 215] on div "PENDING" at bounding box center [319, 212] width 132 height 30
click at [339, 288] on div "Approved" at bounding box center [337, 292] width 171 height 34
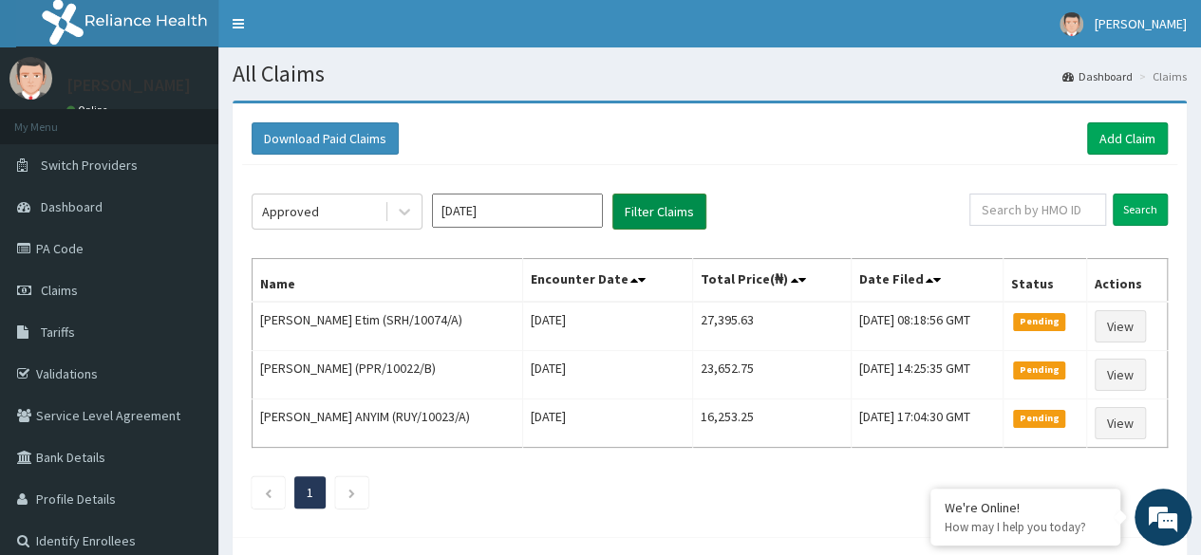
click at [630, 218] on button "Filter Claims" at bounding box center [659, 212] width 94 height 36
